Goal: Task Accomplishment & Management: Use online tool/utility

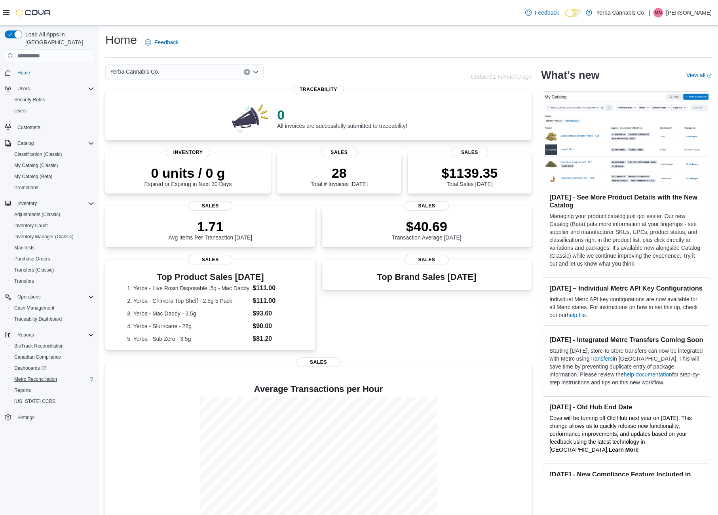
scroll to position [17, 0]
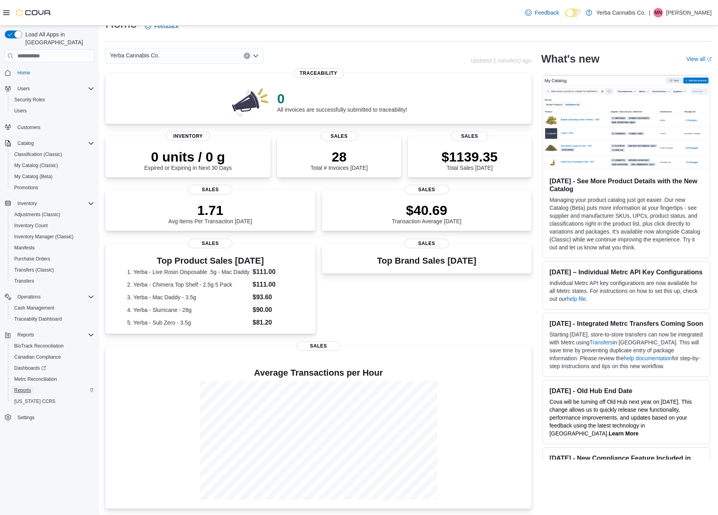
click at [27, 387] on span "Reports" at bounding box center [22, 390] width 17 height 6
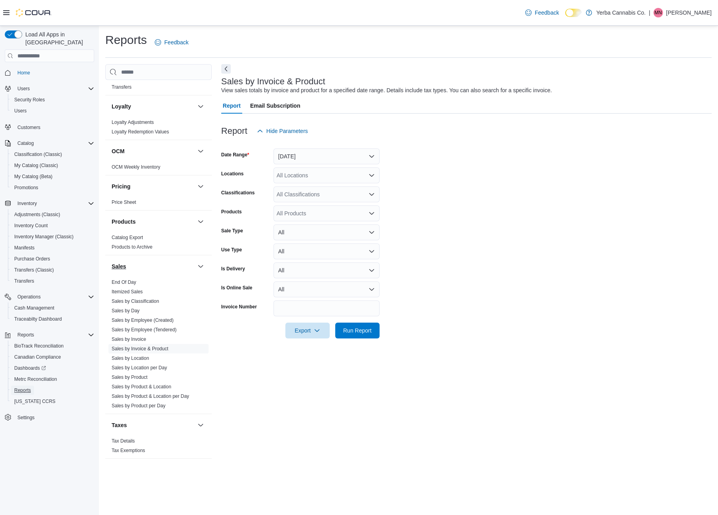
scroll to position [433, 0]
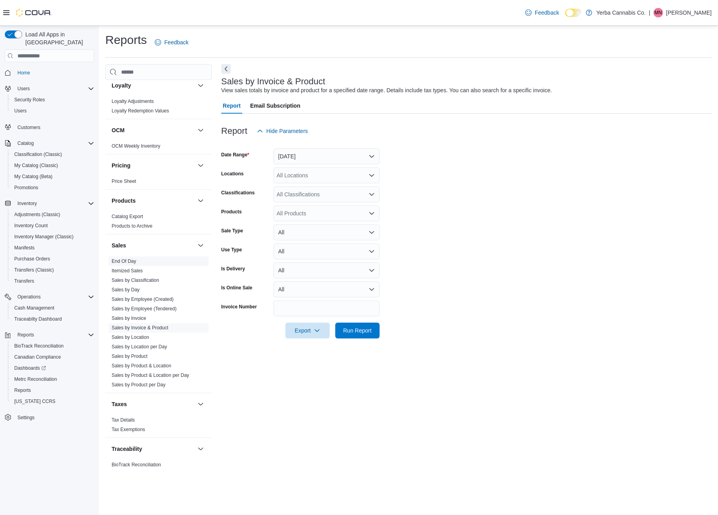
click at [127, 259] on link "End Of Day" at bounding box center [124, 262] width 25 height 6
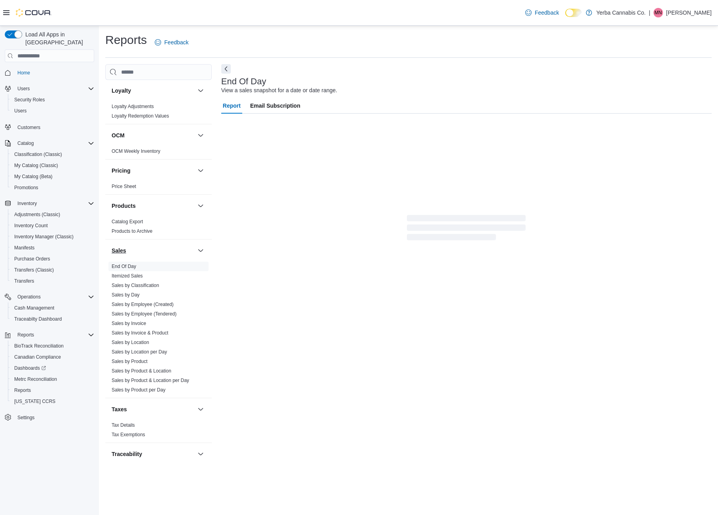
scroll to position [424, 0]
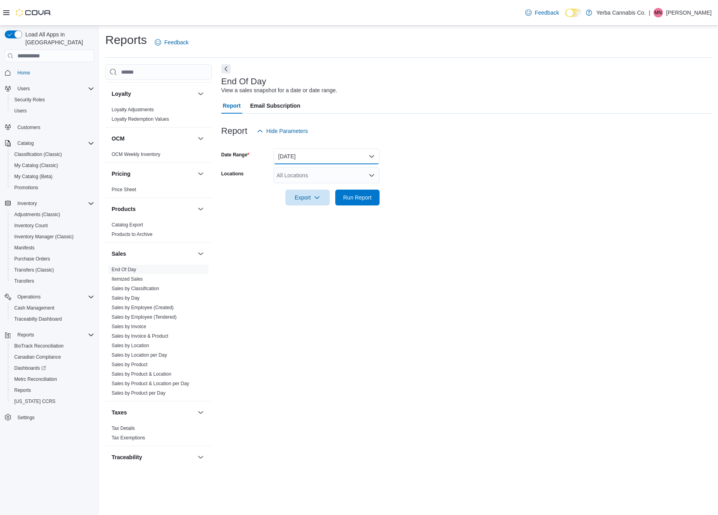
click at [285, 154] on button "Today" at bounding box center [327, 156] width 106 height 16
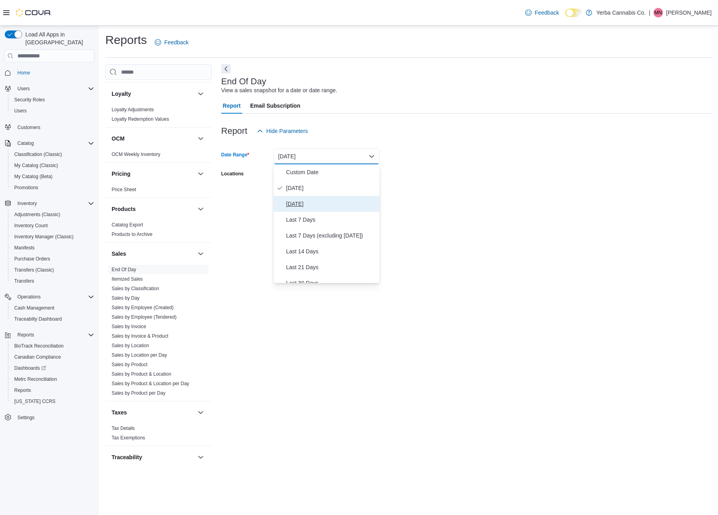
click at [294, 204] on span "Yesterday" at bounding box center [331, 204] width 90 height 10
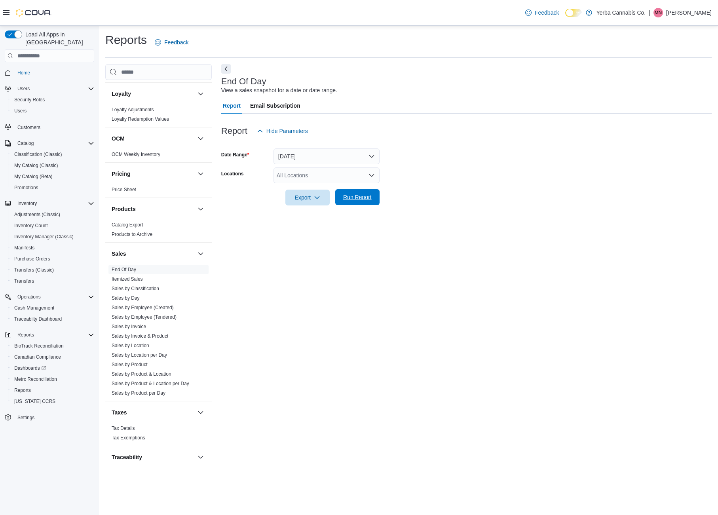
click at [348, 197] on span "Run Report" at bounding box center [357, 197] width 29 height 8
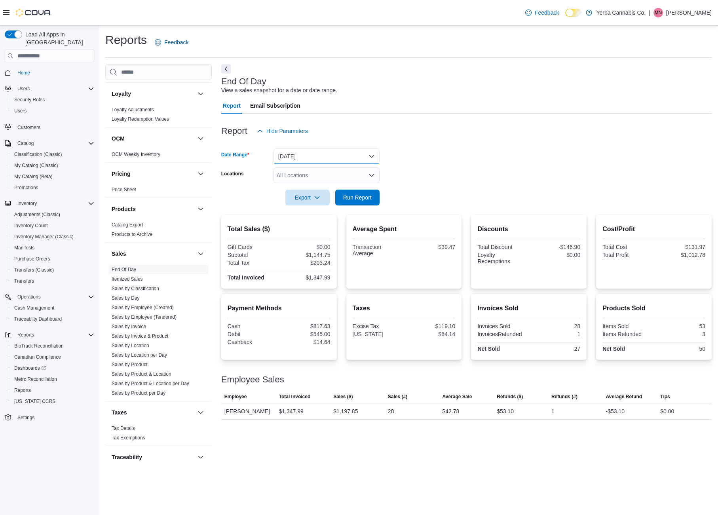
click at [308, 156] on button "Yesterday" at bounding box center [327, 156] width 106 height 16
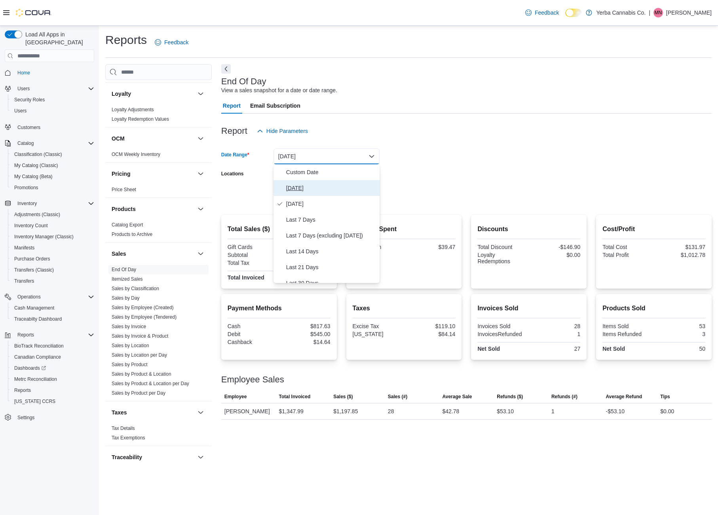
click at [301, 185] on span "Today" at bounding box center [331, 188] width 90 height 10
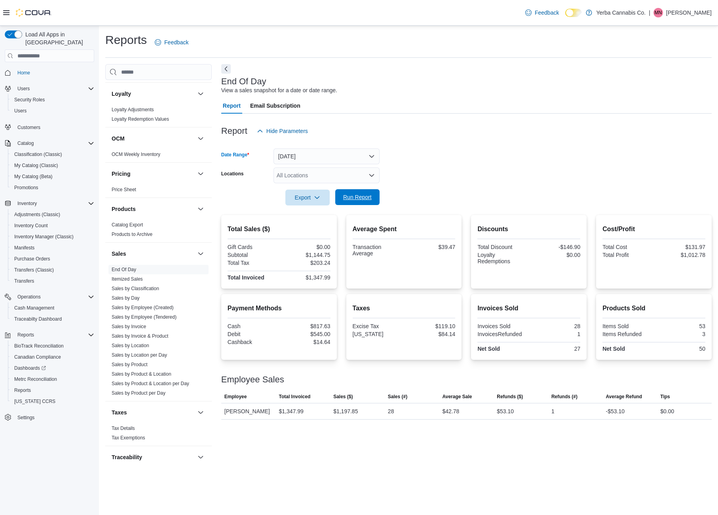
click at [346, 194] on span "Run Report" at bounding box center [357, 197] width 29 height 8
